Goal: Task Accomplishment & Management: Manage account settings

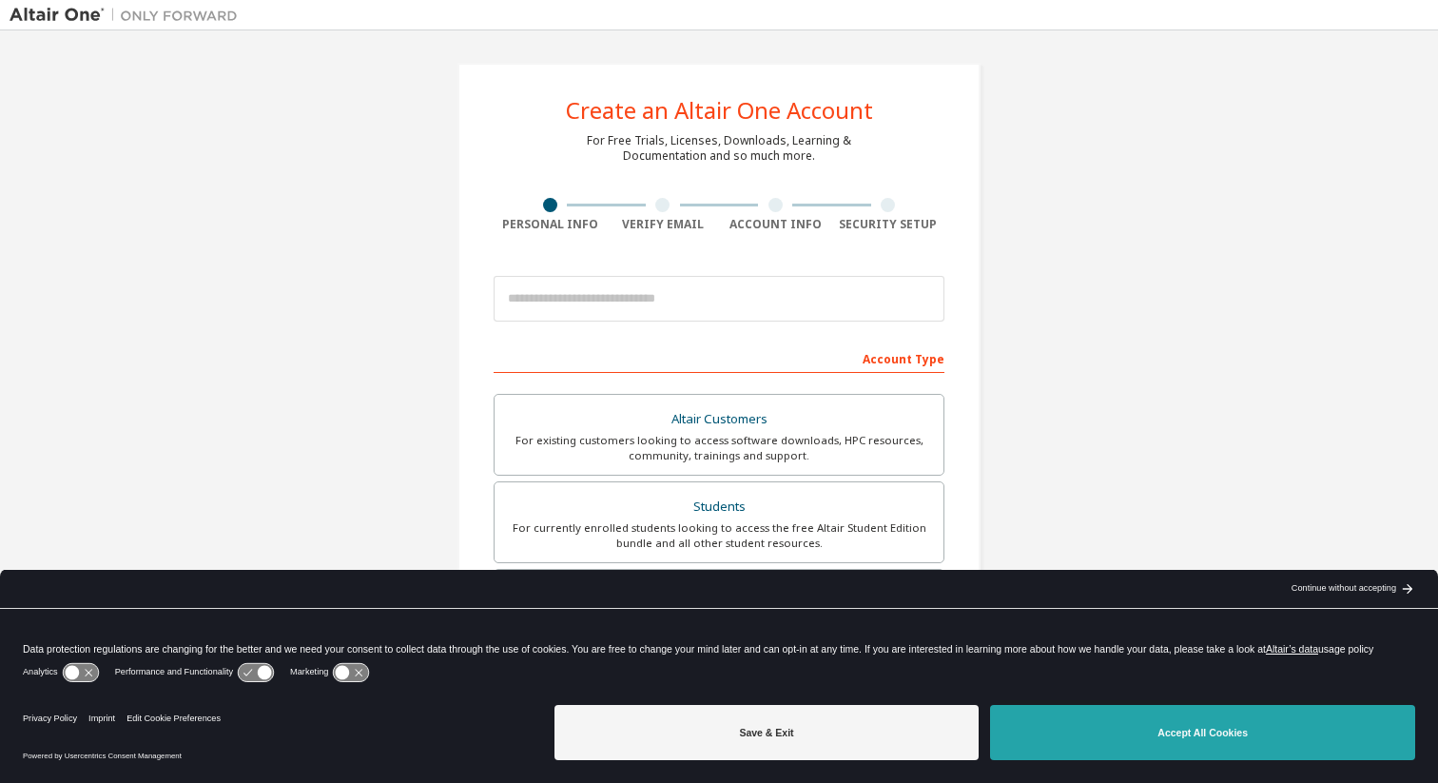
click at [1115, 746] on button "Accept All Cookies" at bounding box center [1202, 732] width 425 height 55
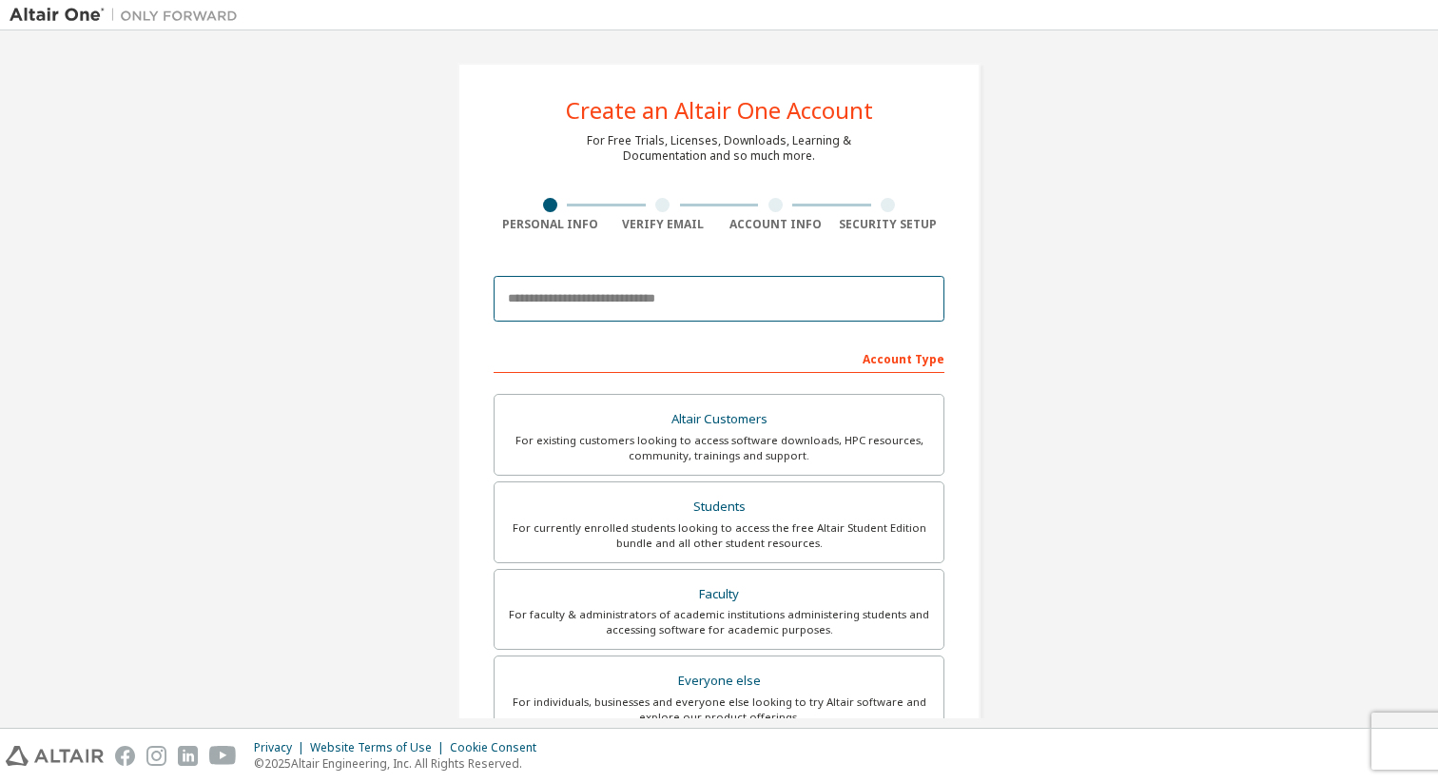
click at [556, 293] on input "email" at bounding box center [719, 299] width 451 height 46
type input "*"
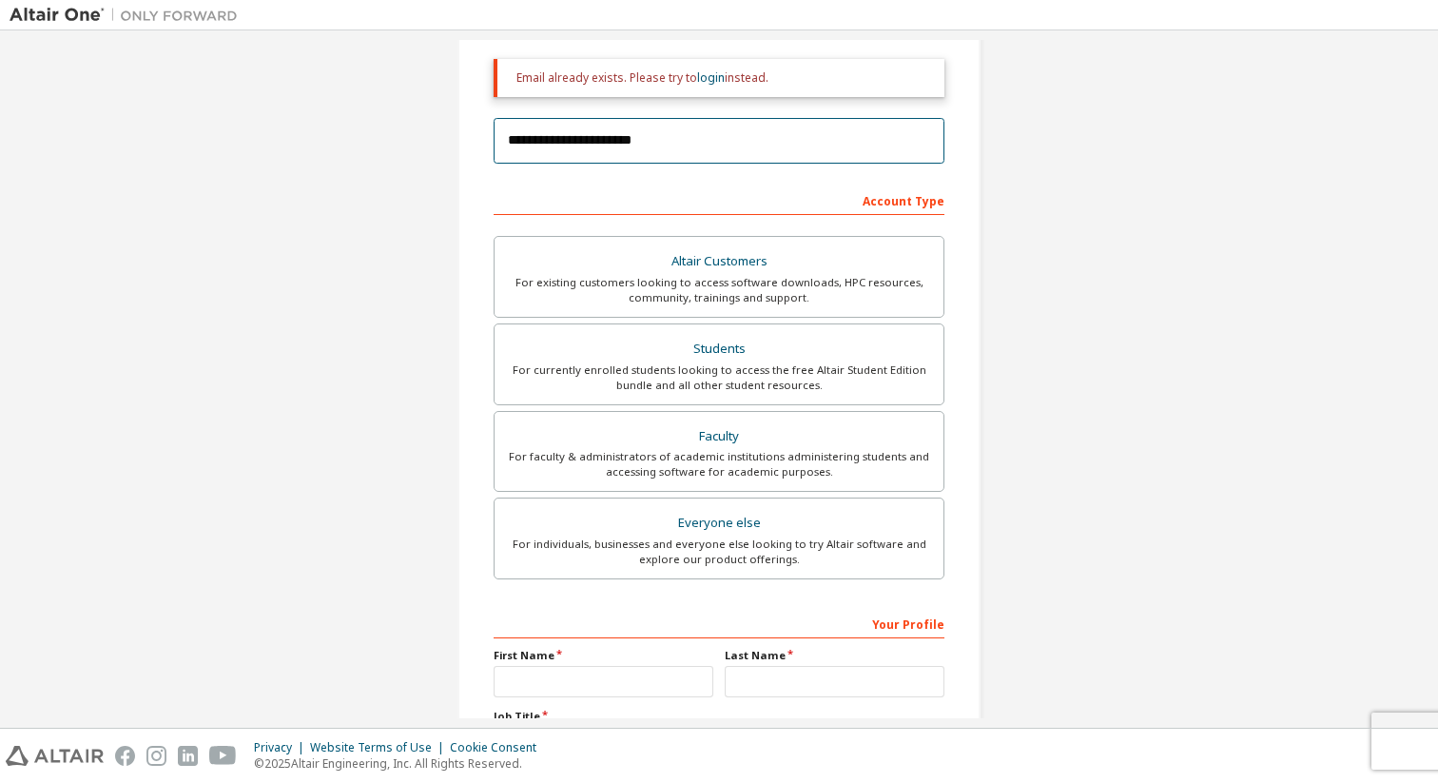
scroll to position [220, 0]
type input "**********"
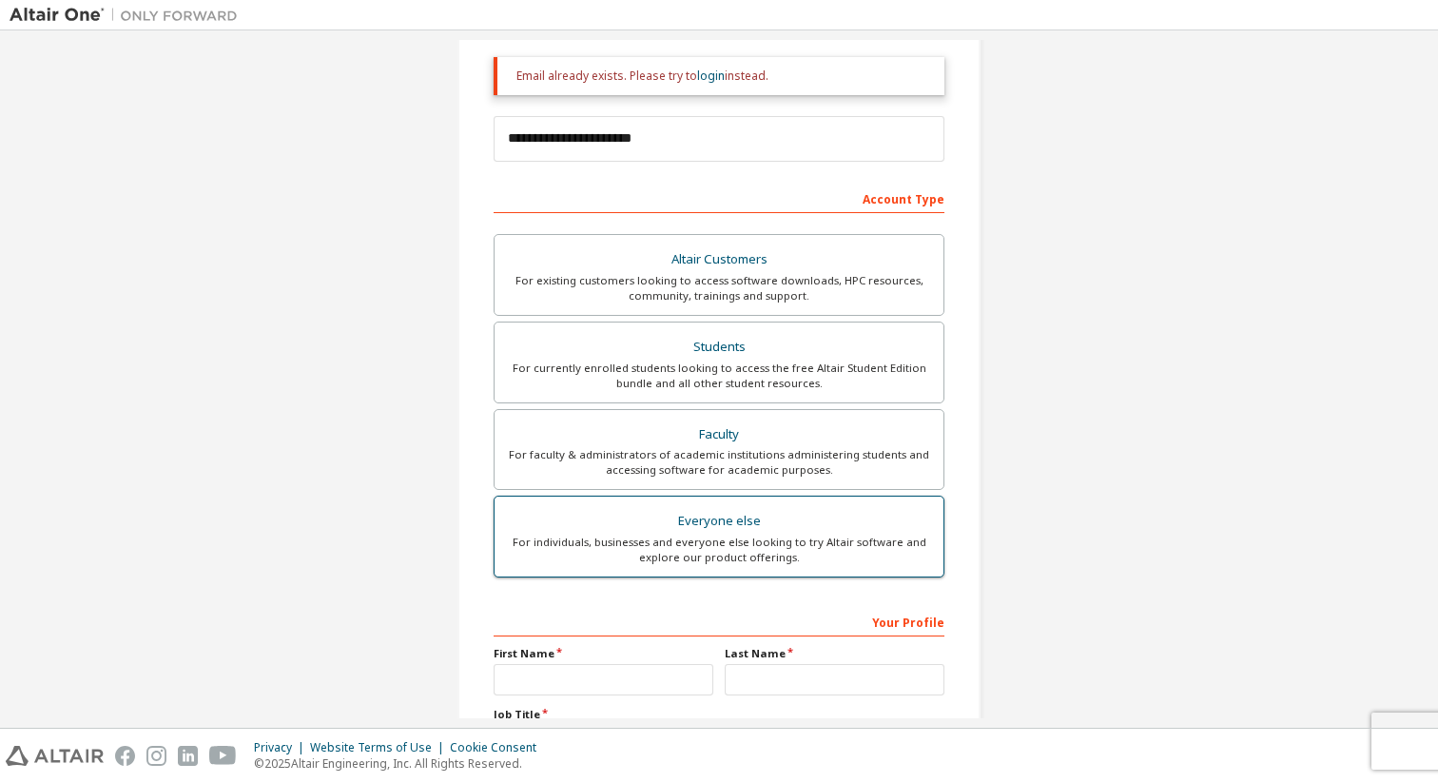
click at [754, 523] on div "Everyone else" at bounding box center [719, 521] width 426 height 27
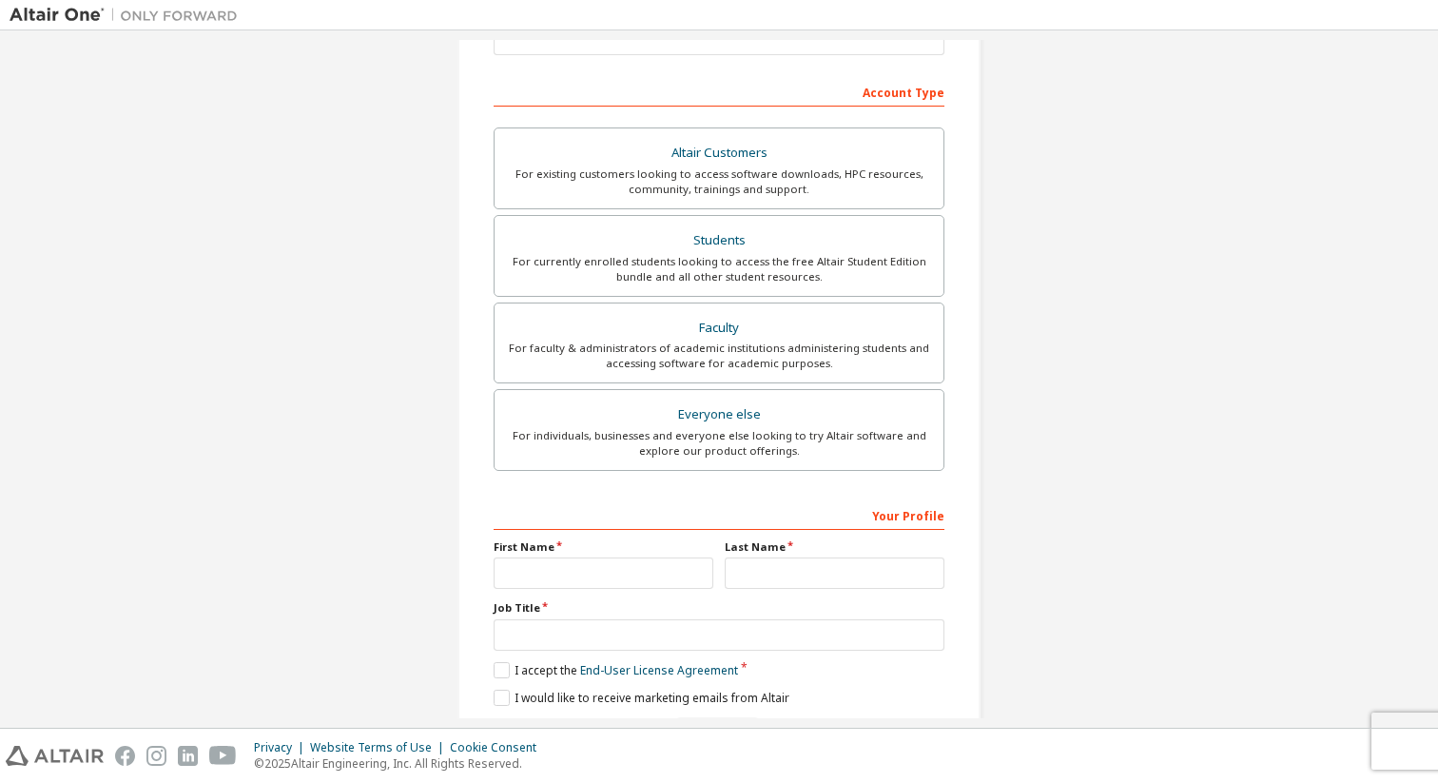
scroll to position [339, 0]
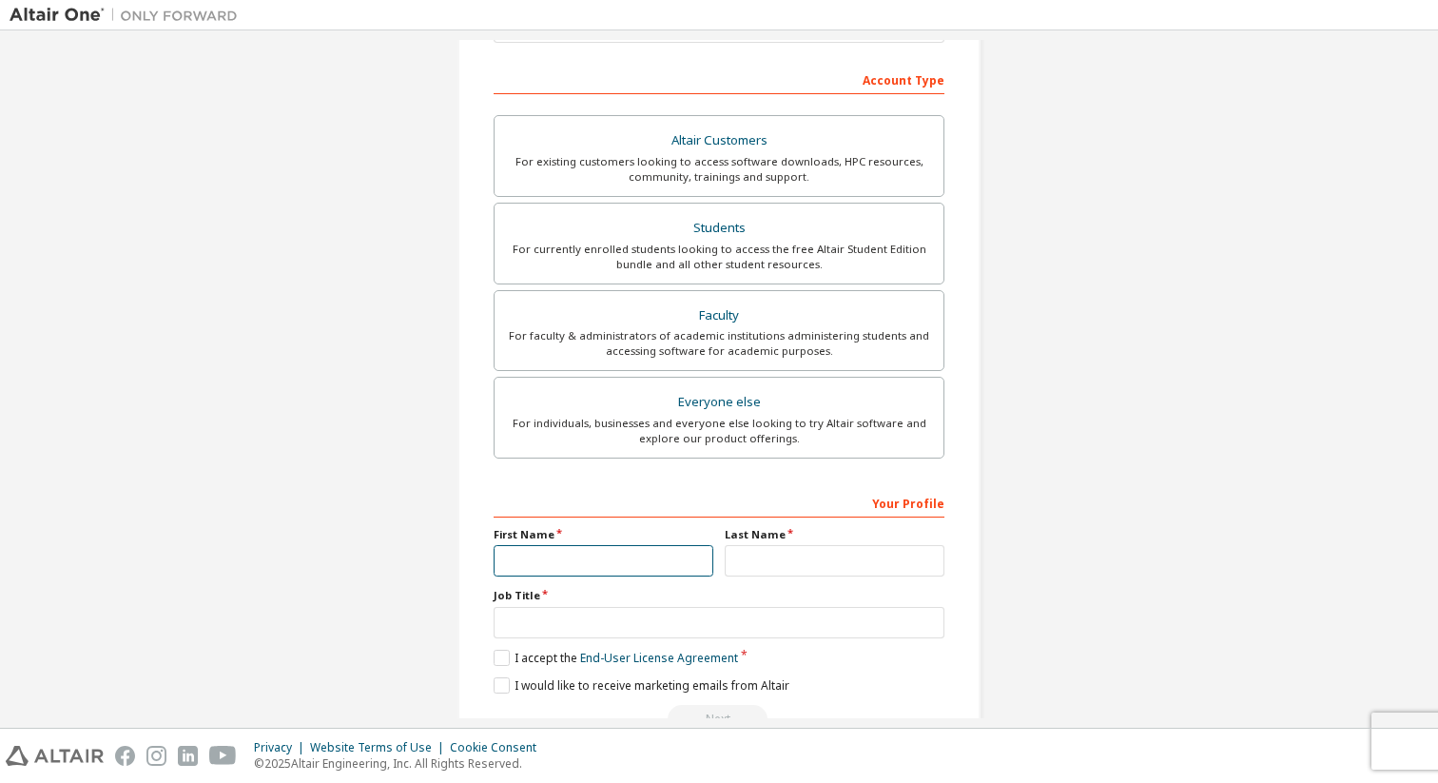
click at [514, 561] on input "text" at bounding box center [604, 560] width 220 height 31
type input "*****"
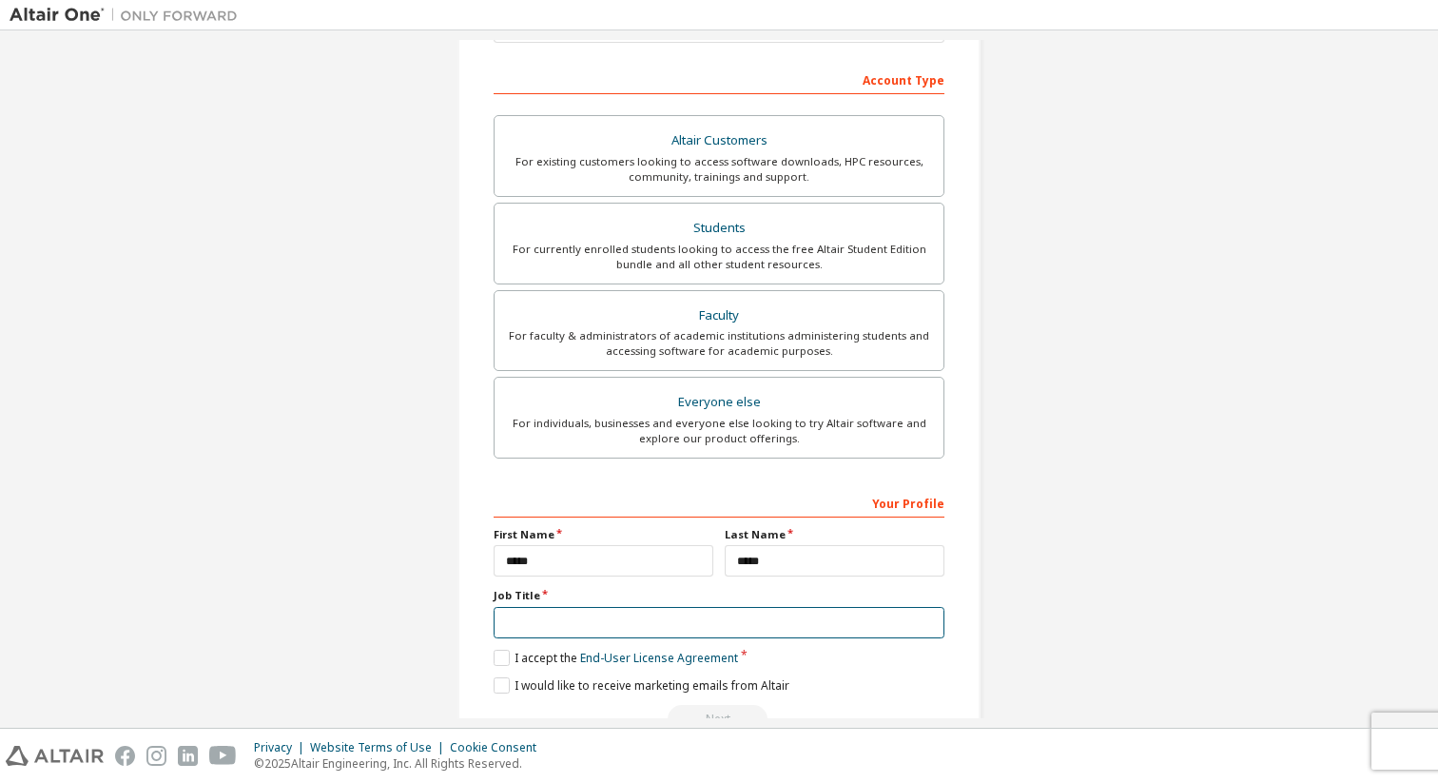
type input "*"
type input "**********"
click at [497, 656] on label "I accept the End-User License Agreement" at bounding box center [616, 657] width 244 height 16
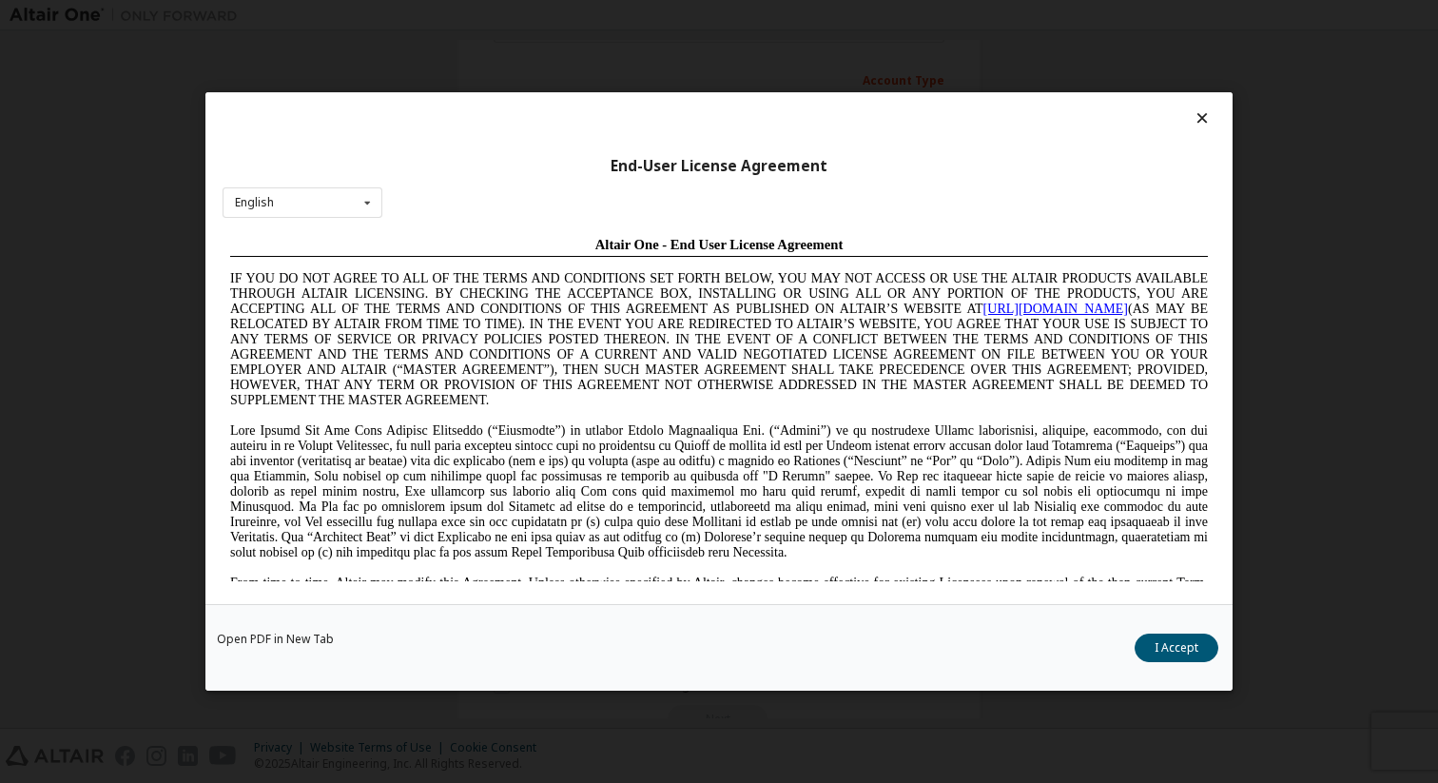
scroll to position [0, 0]
click at [1173, 655] on button "I Accept" at bounding box center [1176, 647] width 84 height 29
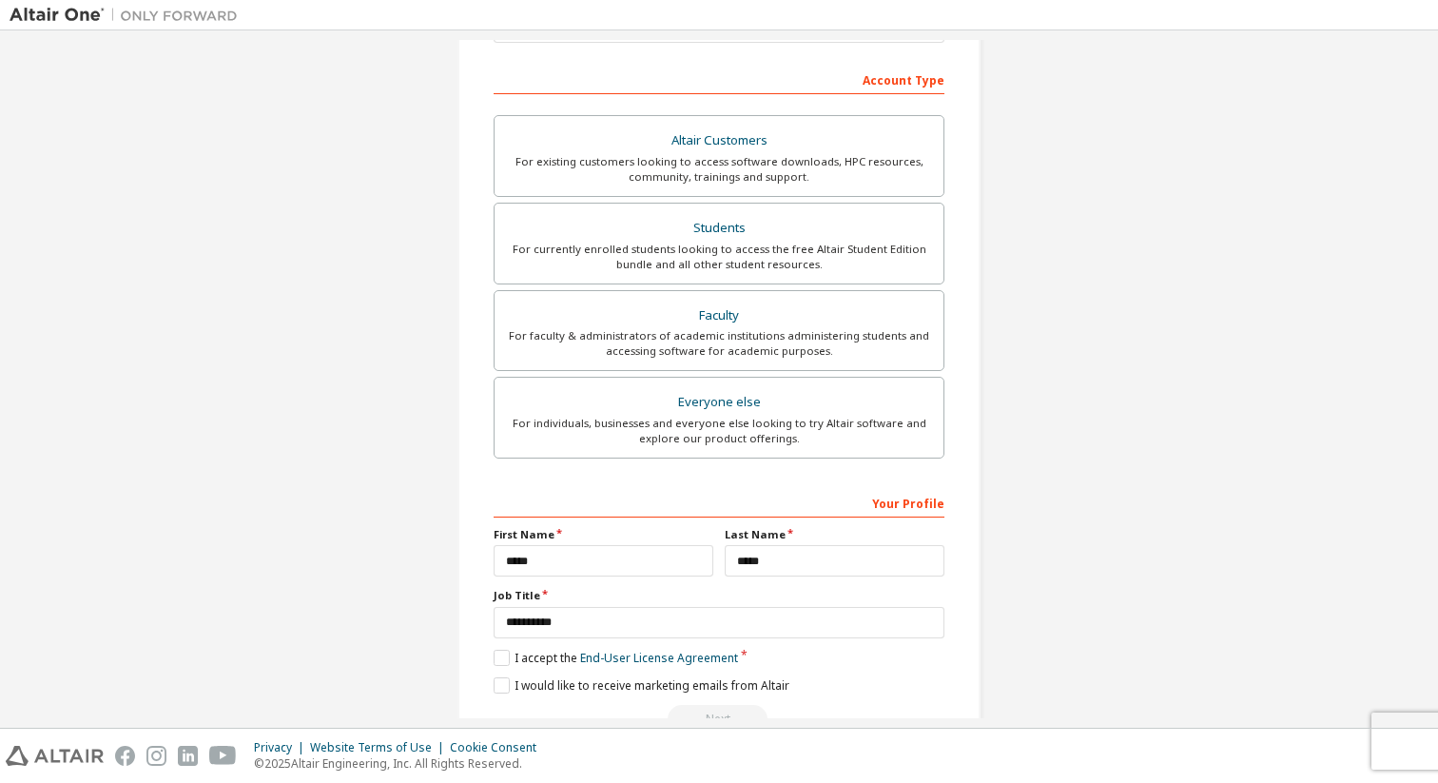
scroll to position [389, 0]
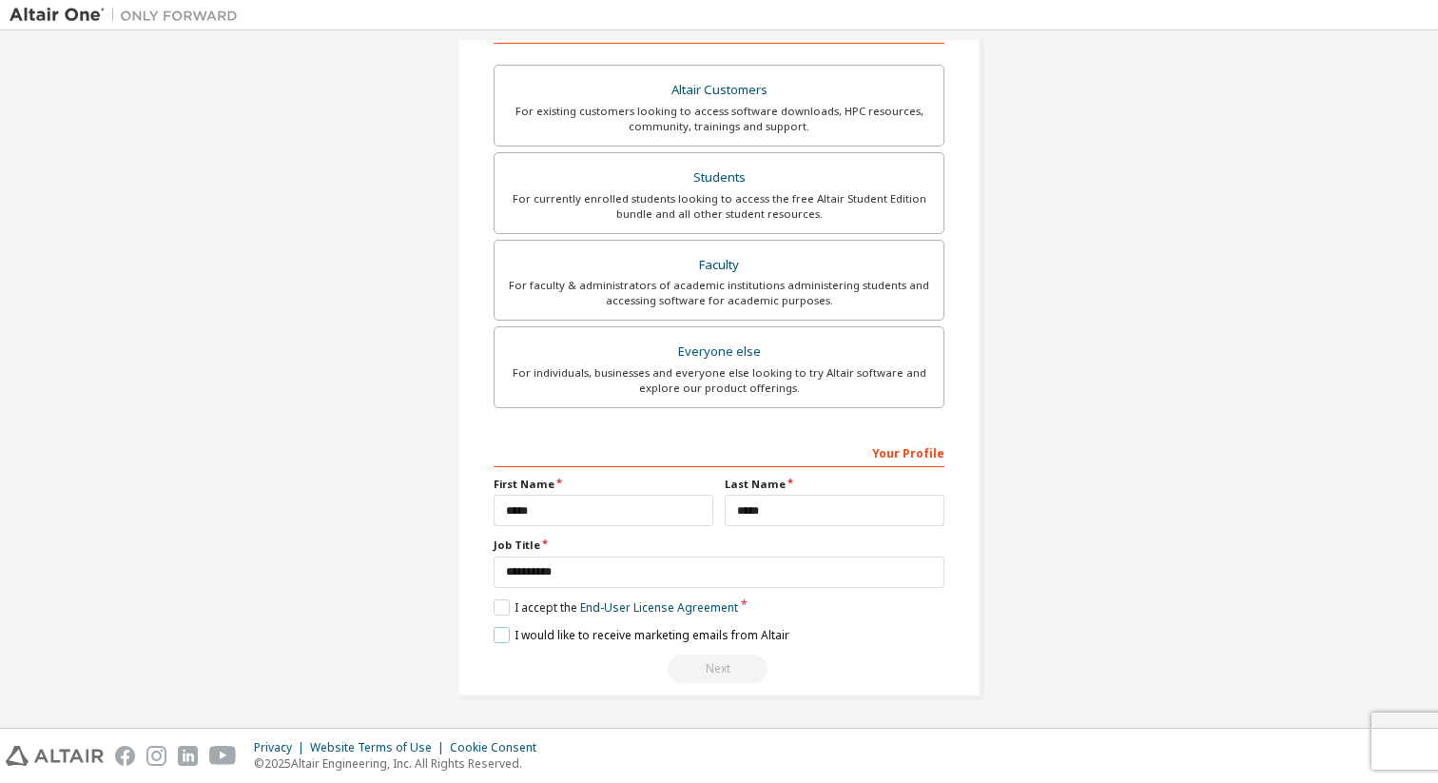
click at [582, 629] on label "I would like to receive marketing emails from Altair" at bounding box center [642, 635] width 296 height 16
click at [704, 452] on div "Your Profile" at bounding box center [719, 451] width 451 height 30
click at [734, 460] on div "Your Profile" at bounding box center [719, 451] width 451 height 30
click at [746, 356] on div "Everyone else" at bounding box center [719, 352] width 426 height 27
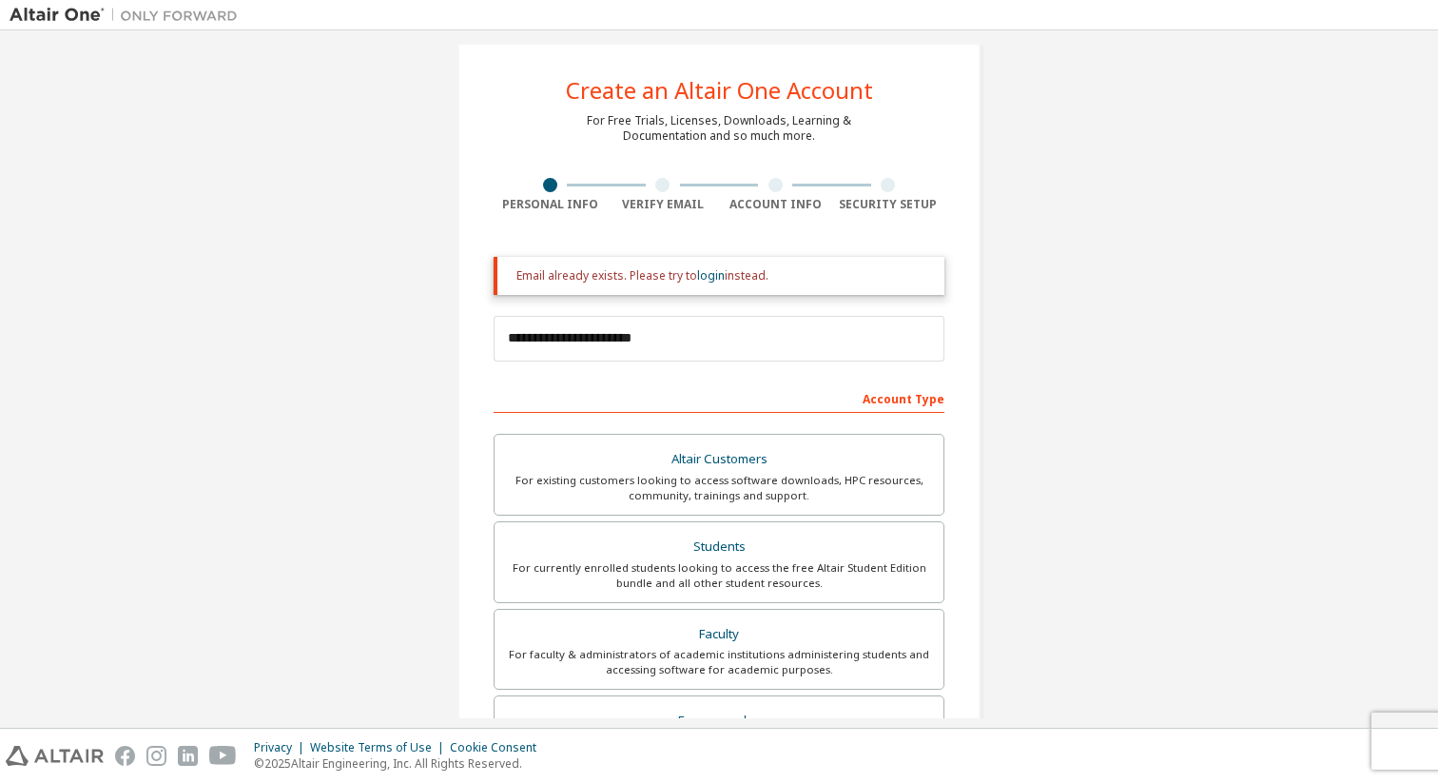
scroll to position [7, 0]
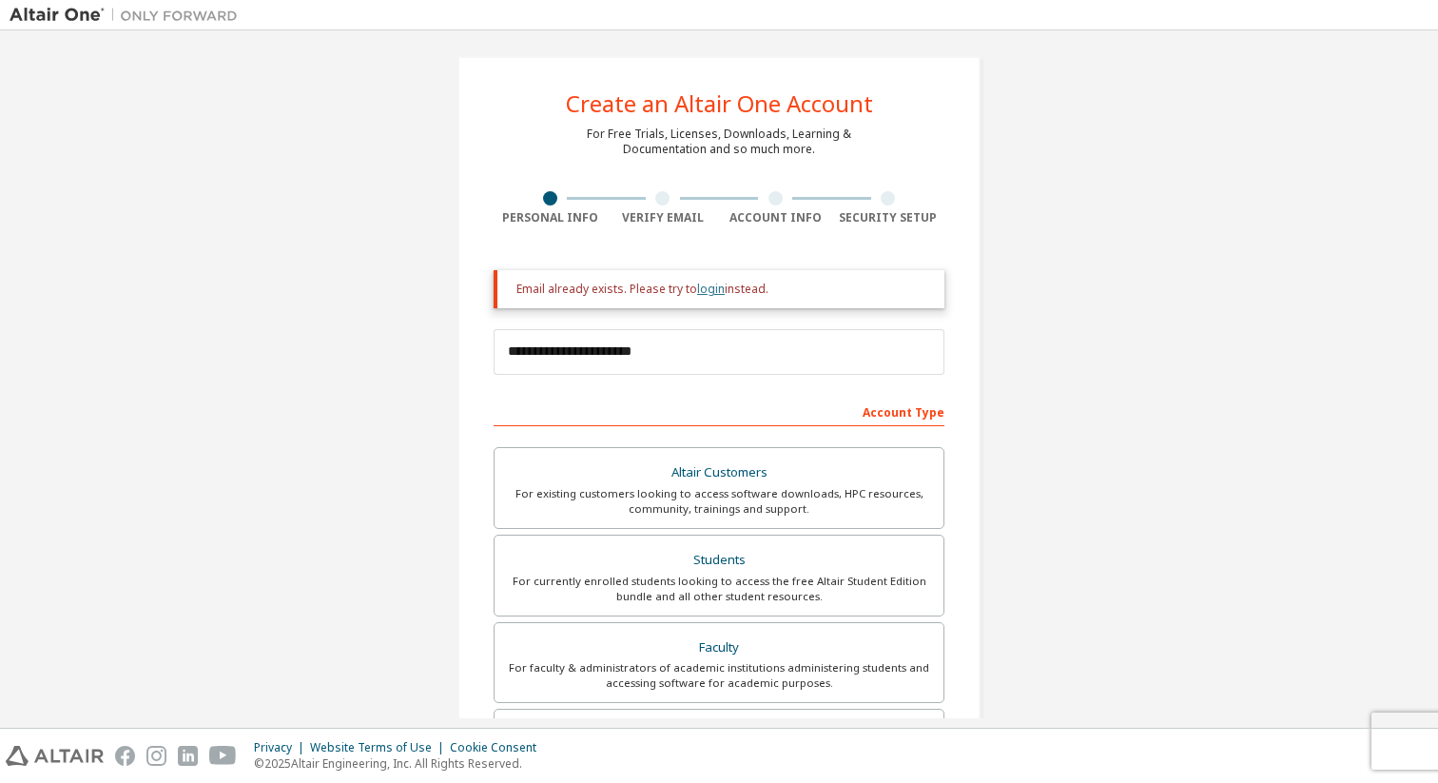
click at [710, 290] on link "login" at bounding box center [711, 289] width 28 height 16
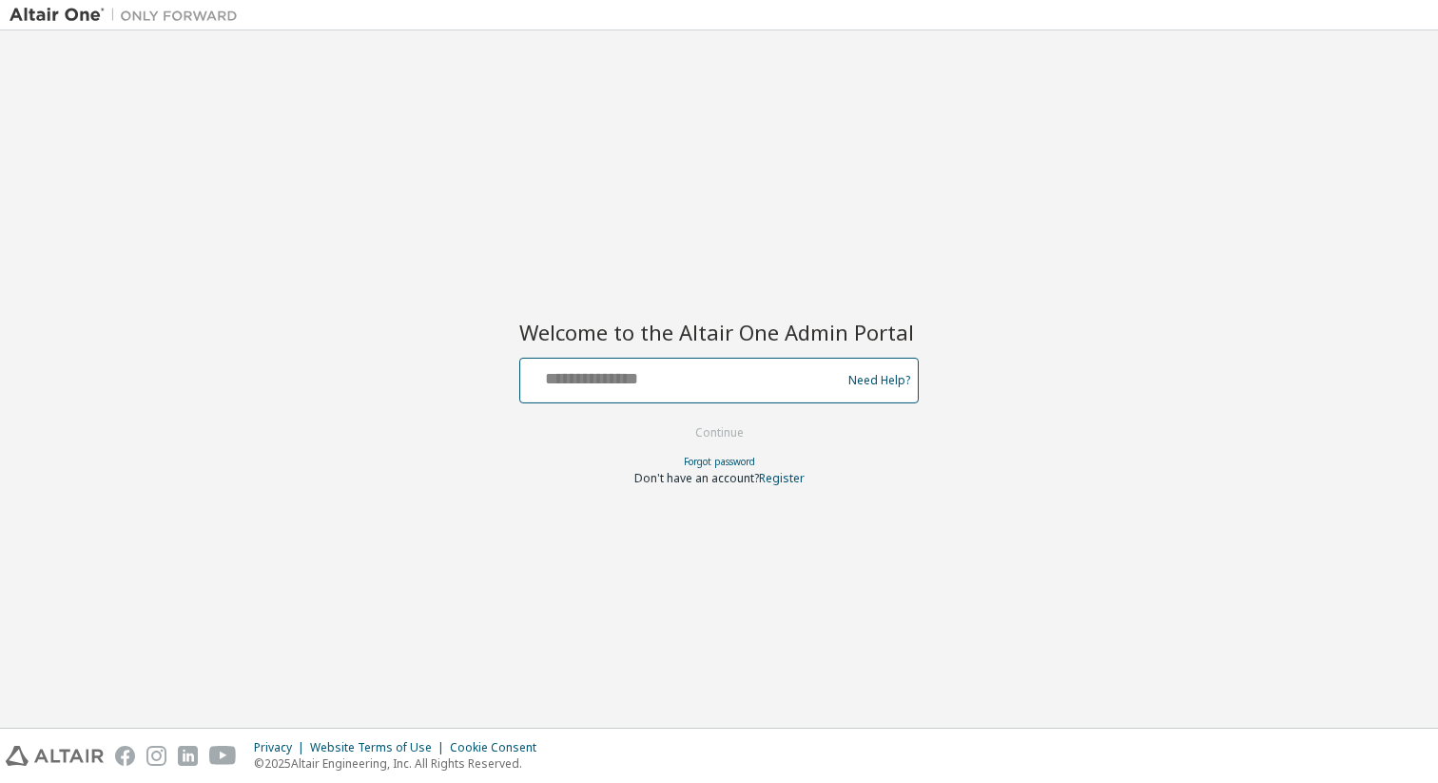
click at [639, 388] on input "text" at bounding box center [683, 376] width 311 height 28
type input "***"
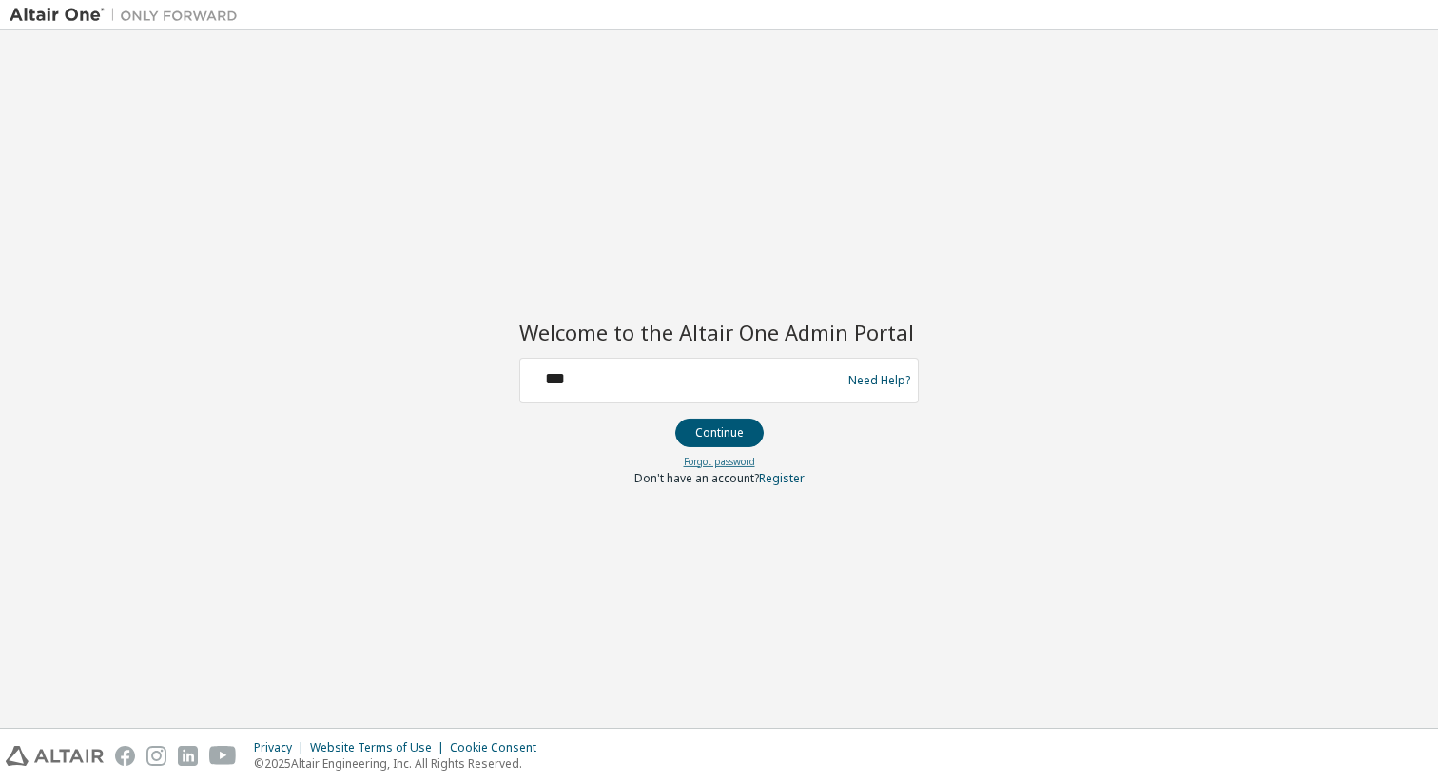
click at [724, 460] on link "Forgot password" at bounding box center [719, 461] width 71 height 13
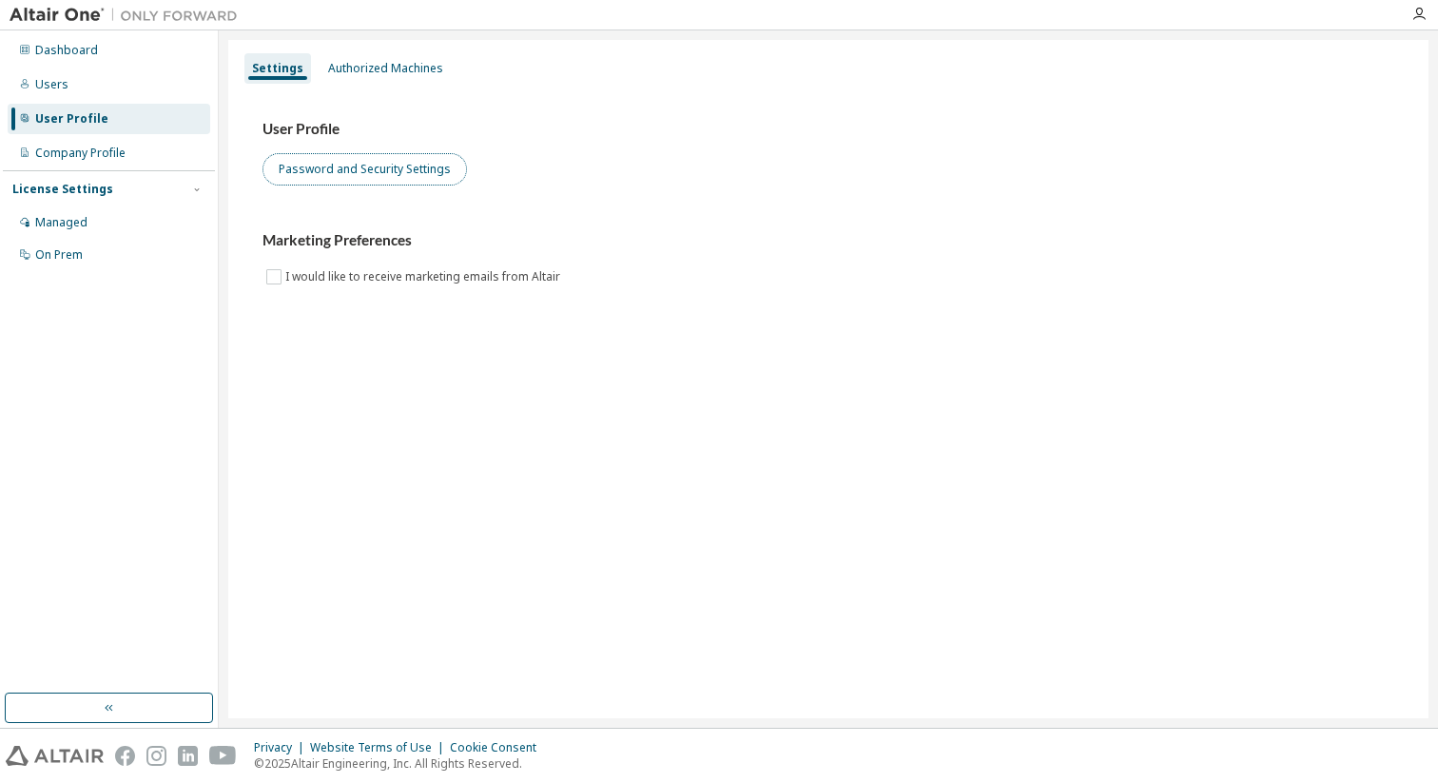
click at [391, 159] on button "Password and Security Settings" at bounding box center [364, 169] width 204 height 32
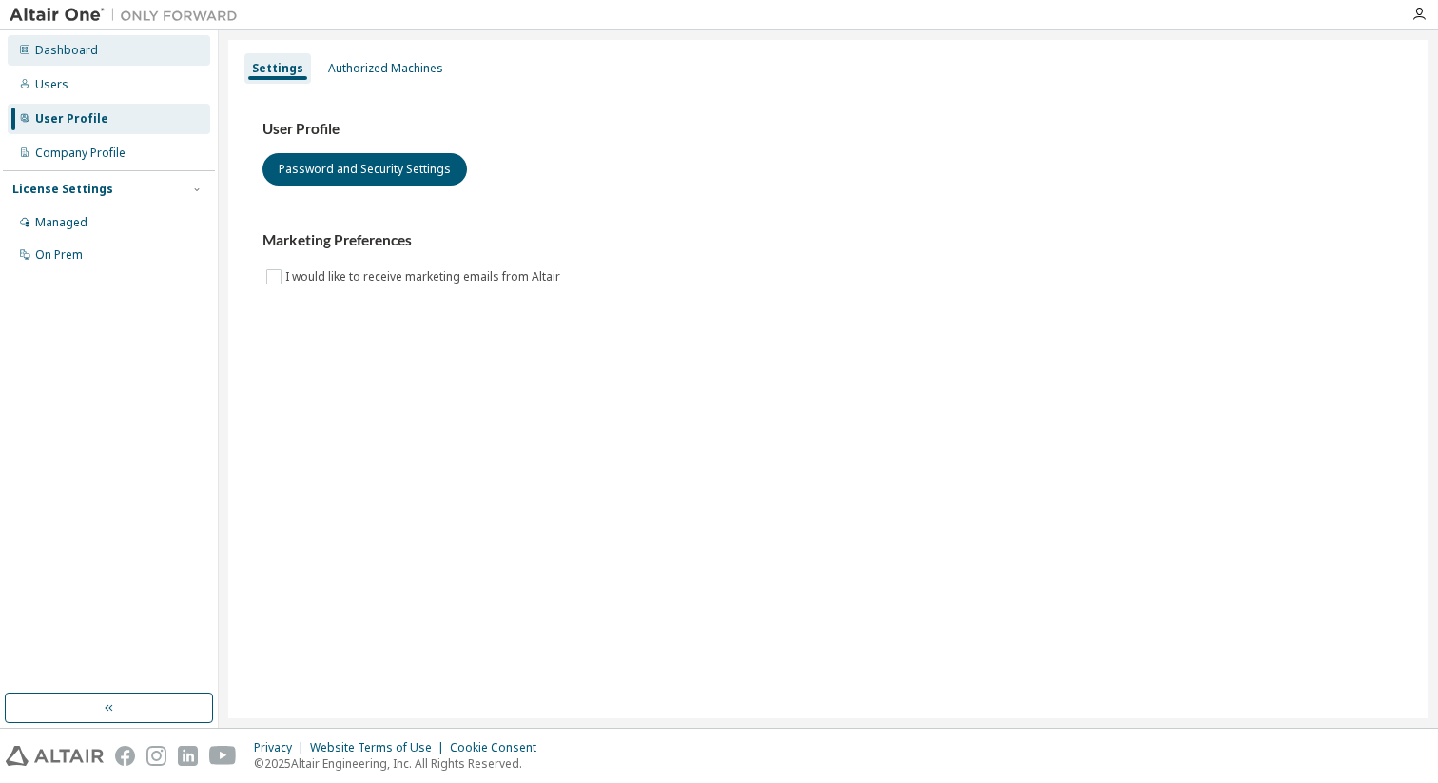
click at [87, 49] on div "Dashboard" at bounding box center [66, 50] width 63 height 15
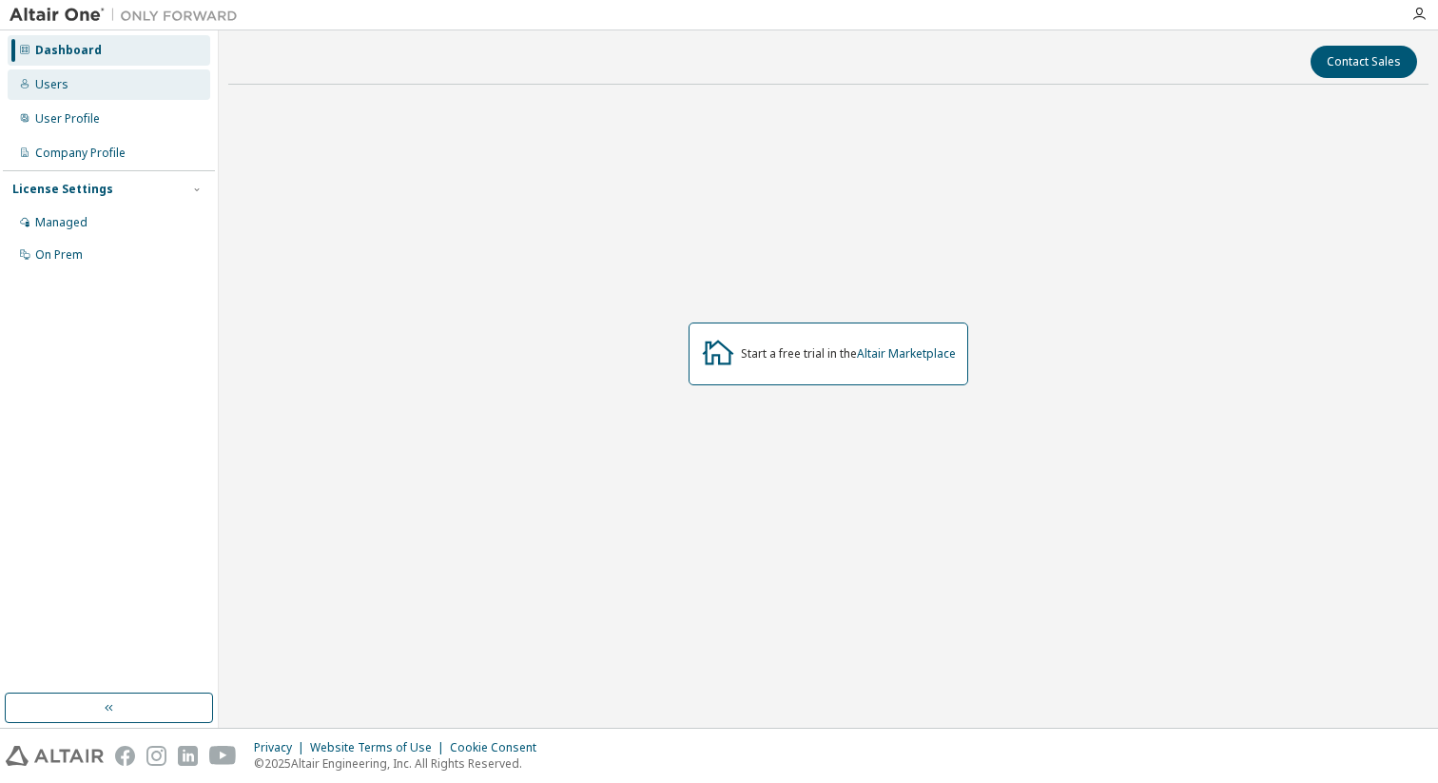
click at [68, 87] on div "Users" at bounding box center [109, 84] width 203 height 30
